Goal: Transaction & Acquisition: Obtain resource

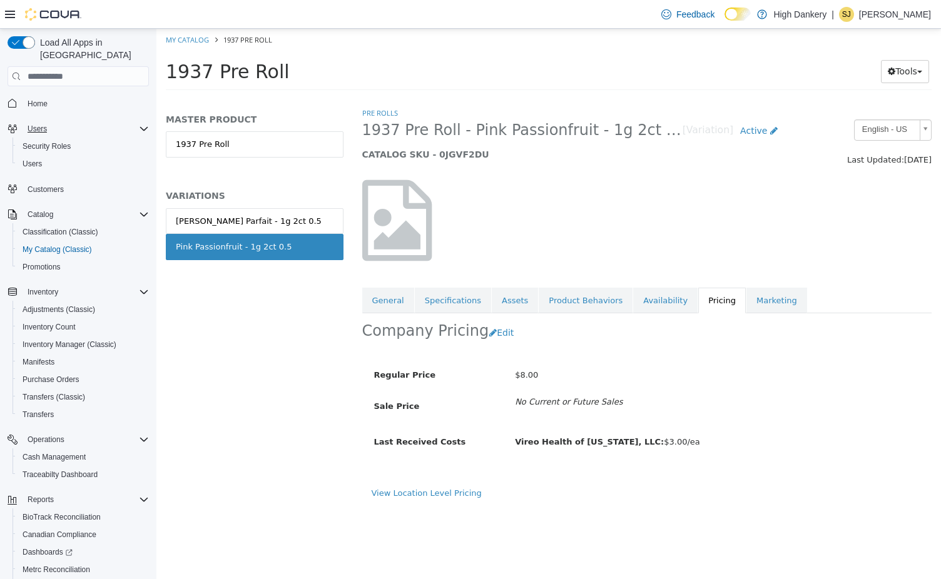
scroll to position [6, 0]
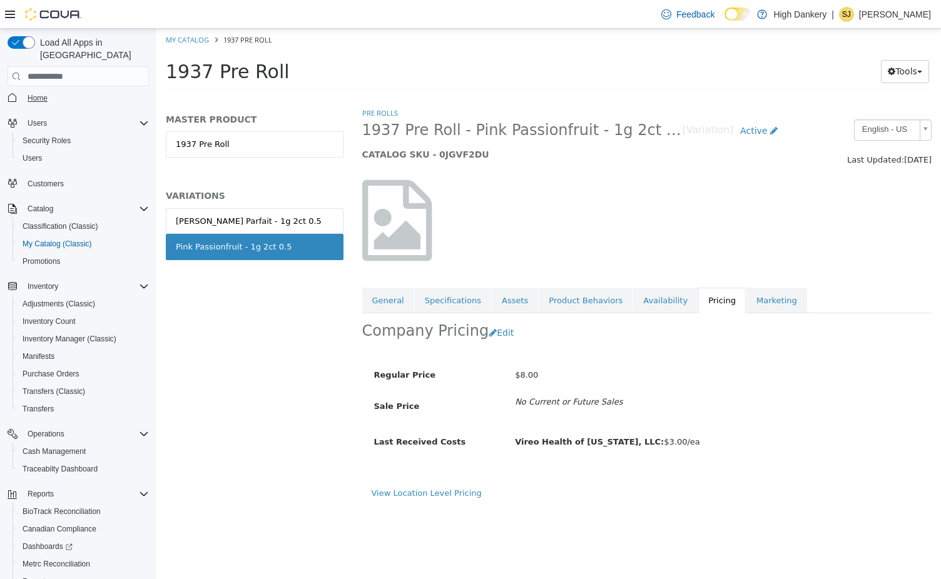
click at [44, 93] on span "Home" at bounding box center [38, 98] width 20 height 10
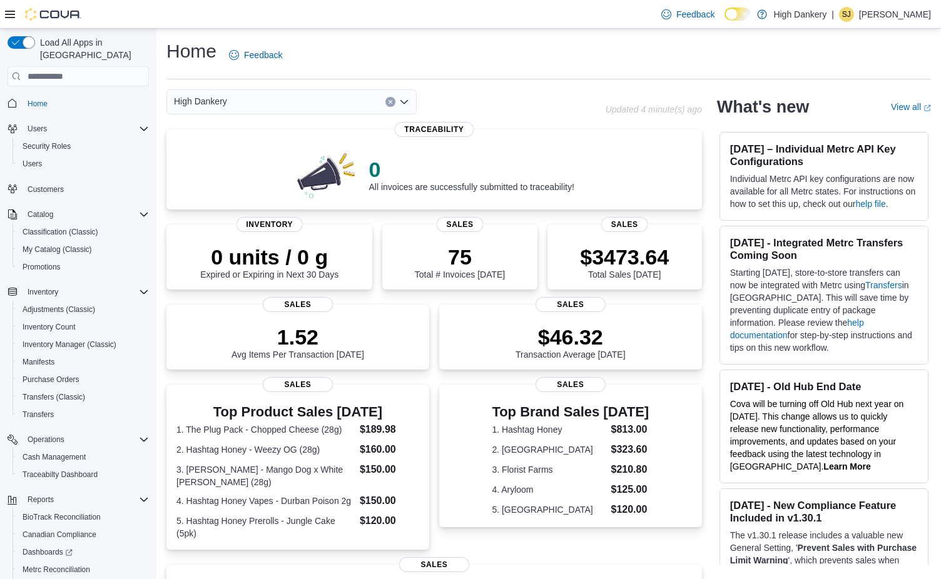
click at [656, 58] on div "Home Feedback" at bounding box center [548, 55] width 765 height 33
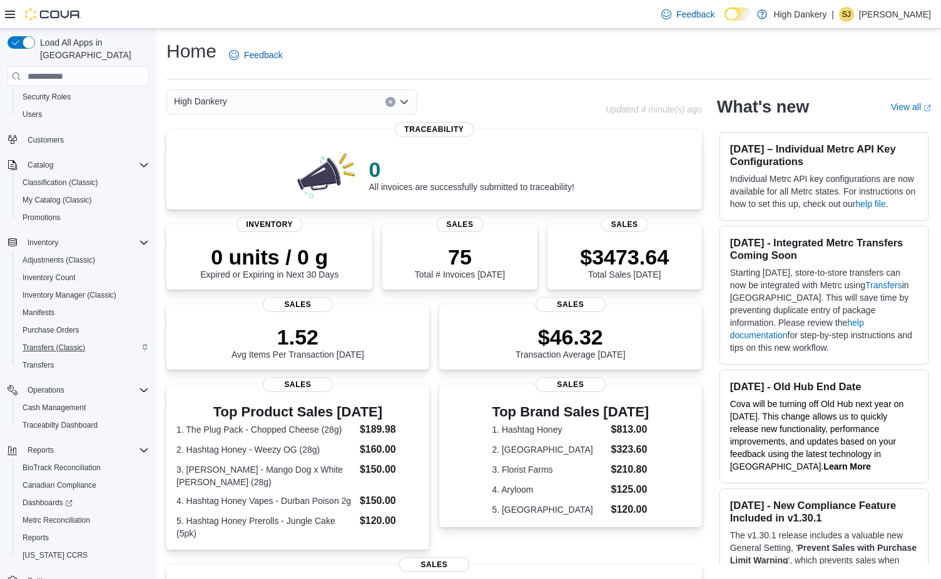
scroll to position [65, 0]
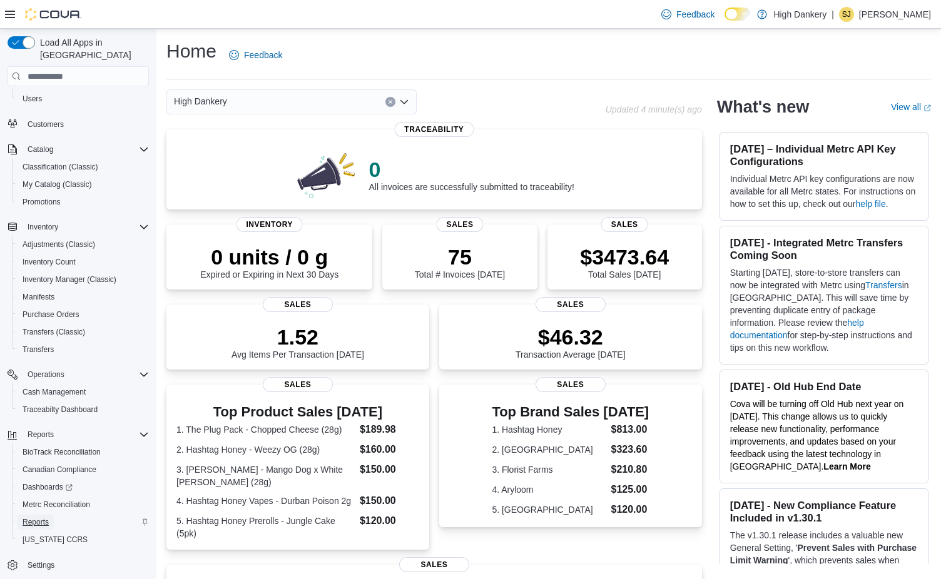
click at [46, 517] on span "Reports" at bounding box center [36, 522] width 26 height 10
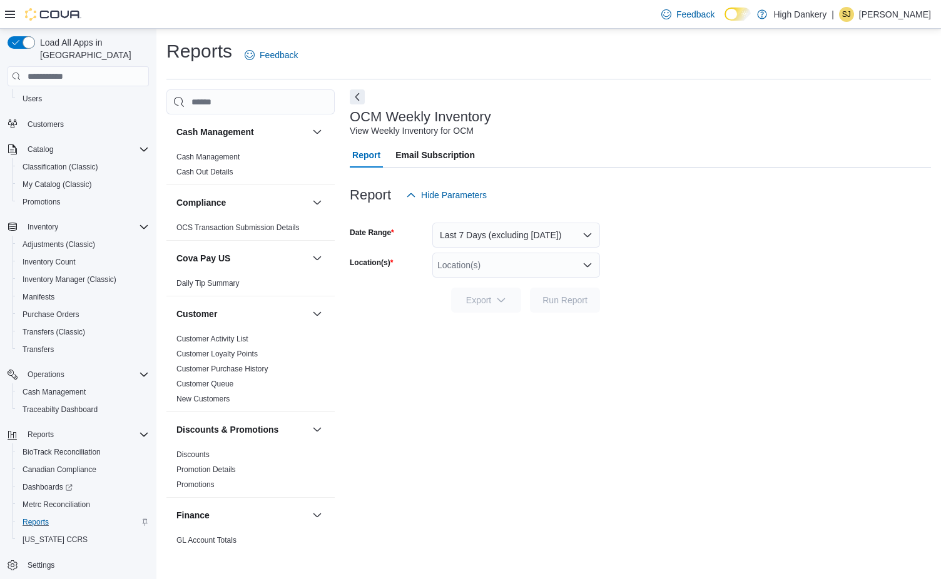
click at [469, 277] on div "Location(s)" at bounding box center [516, 265] width 168 height 25
click at [482, 308] on span "[STREET_ADDRESS]" at bounding box center [502, 304] width 86 height 13
click at [577, 327] on div at bounding box center [640, 320] width 581 height 15
click at [566, 300] on span "Run Report" at bounding box center [564, 299] width 45 height 13
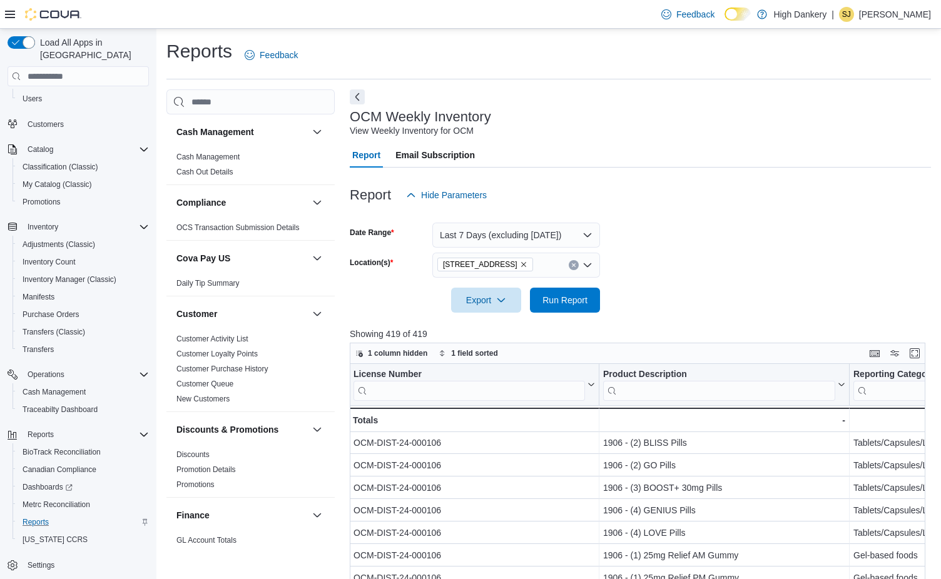
scroll to position [0, 1]
click at [505, 305] on span "Export" at bounding box center [486, 299] width 55 height 25
click at [511, 326] on span "Export to Excel" at bounding box center [488, 325] width 56 height 10
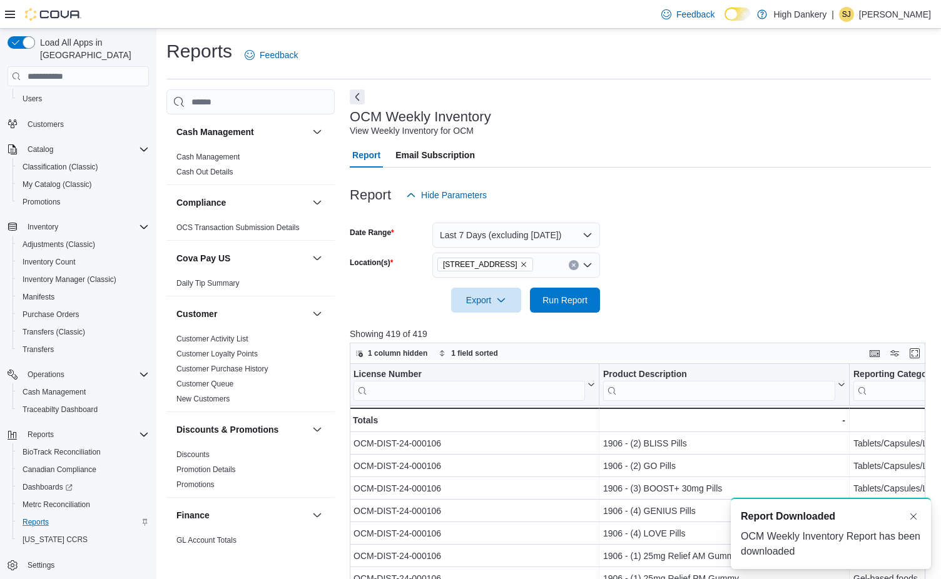
scroll to position [0, 0]
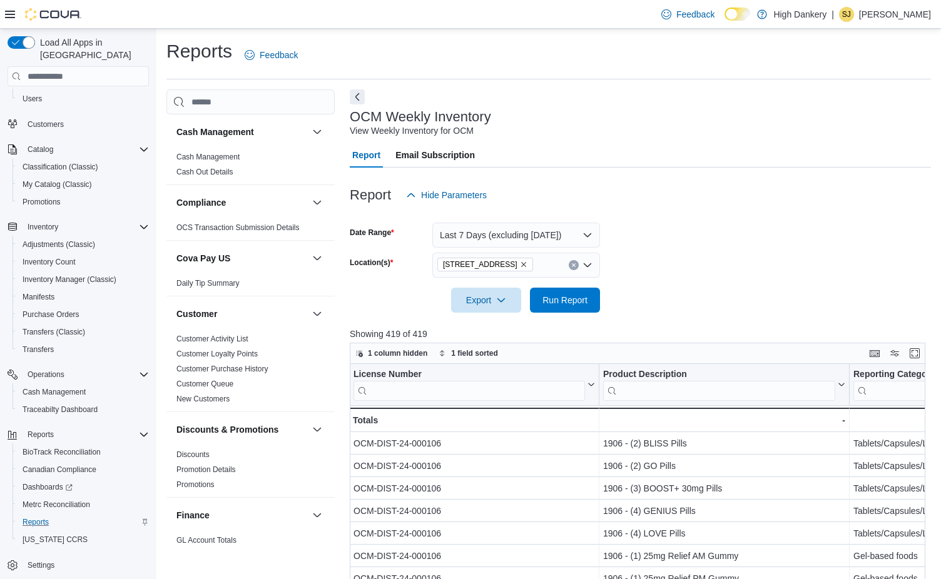
click at [841, 69] on div "Reports Feedback" at bounding box center [548, 55] width 765 height 33
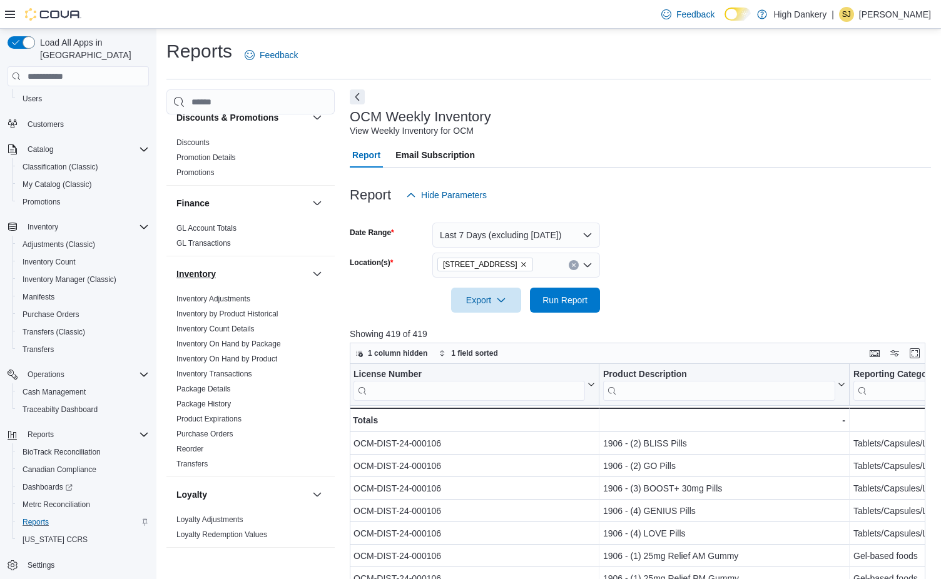
scroll to position [320, 0]
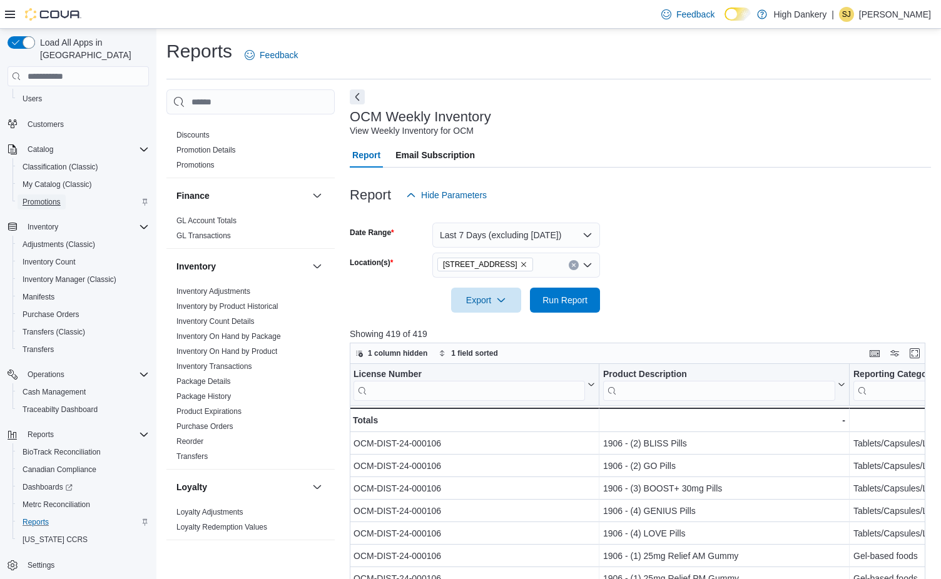
click at [47, 197] on span "Promotions" at bounding box center [42, 202] width 38 height 10
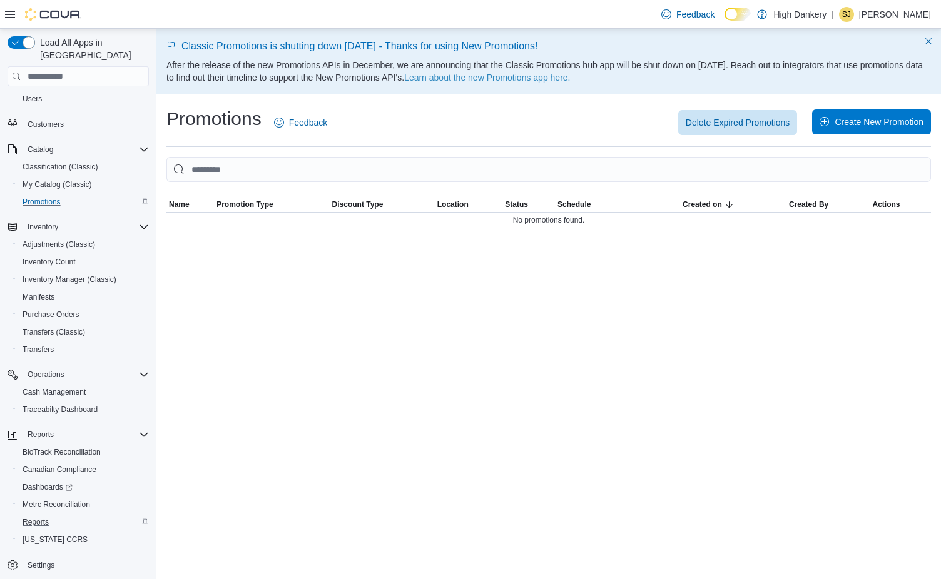
click at [875, 121] on span "Create New Promotion" at bounding box center [879, 122] width 89 height 13
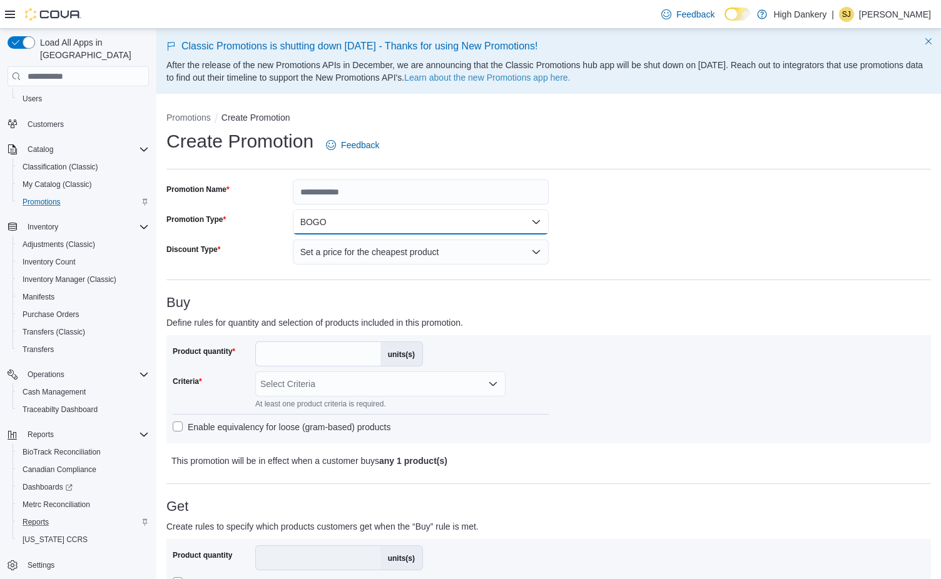
click at [394, 221] on button "BOGO" at bounding box center [421, 222] width 256 height 25
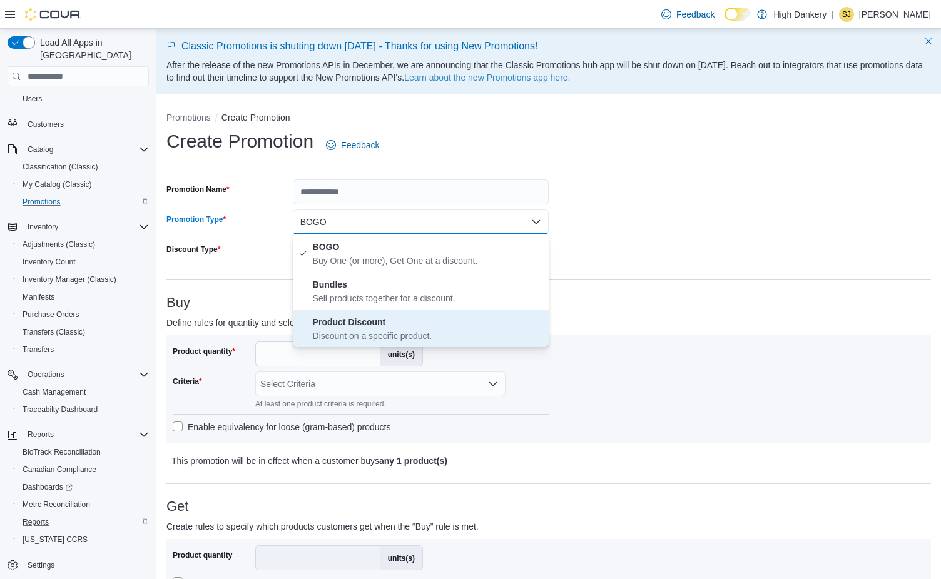
click at [362, 329] on span "Product Discount Discount on a specific product." at bounding box center [428, 329] width 231 height 28
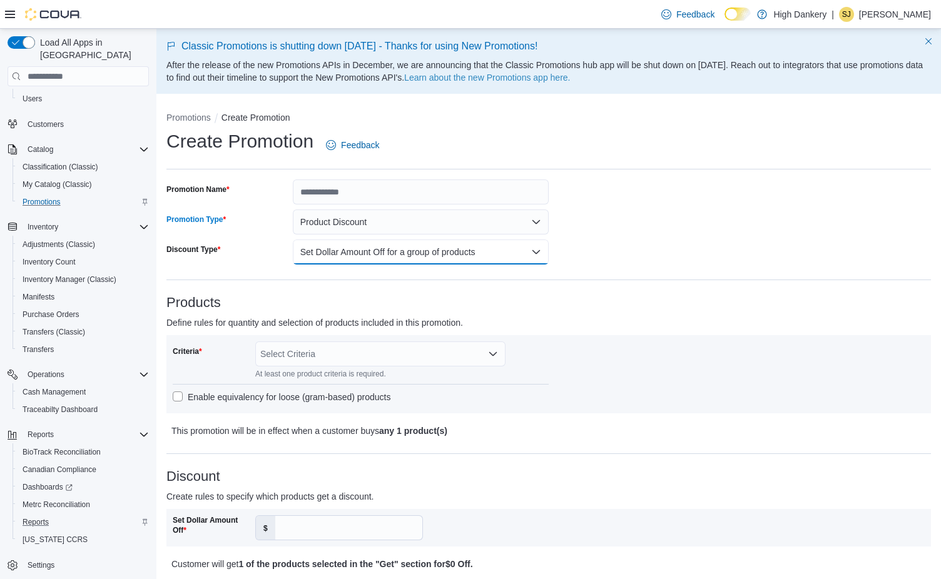
click at [388, 250] on button "Set Dollar Amount Off for a group of products" at bounding box center [421, 252] width 256 height 25
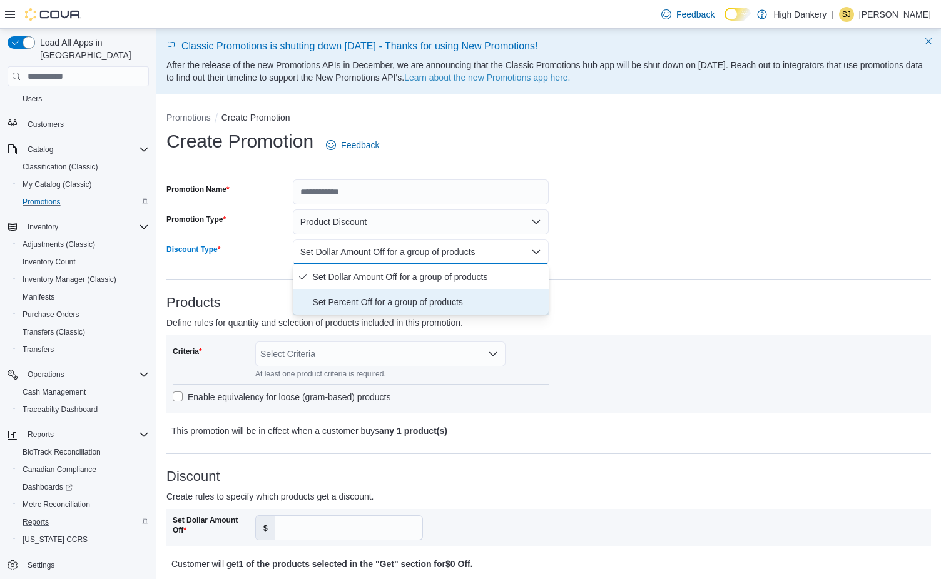
click at [391, 303] on span "Set Percent Off for a group of products" at bounding box center [428, 302] width 231 height 15
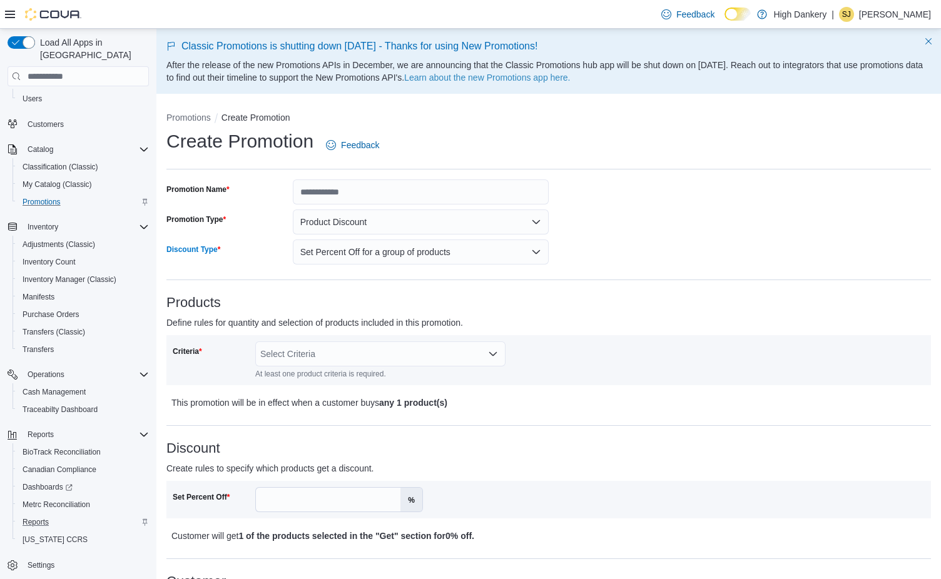
click at [326, 354] on div "Select Criteria" at bounding box center [380, 354] width 250 height 25
click at [655, 317] on p "Define rules for quantity and selection of products included in this promotion." at bounding box center [453, 322] width 574 height 15
click at [59, 119] on span "Customers" at bounding box center [46, 124] width 36 height 10
